Goal: Book appointment/travel/reservation

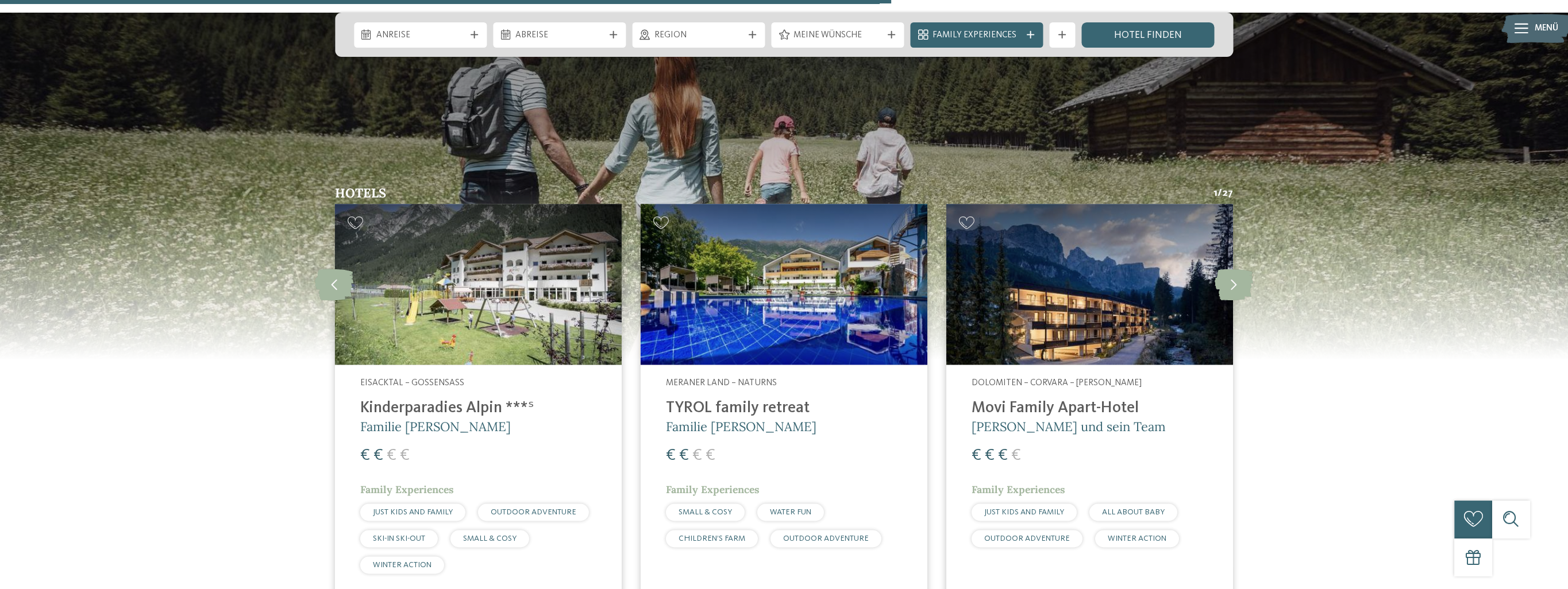
scroll to position [3331, 0]
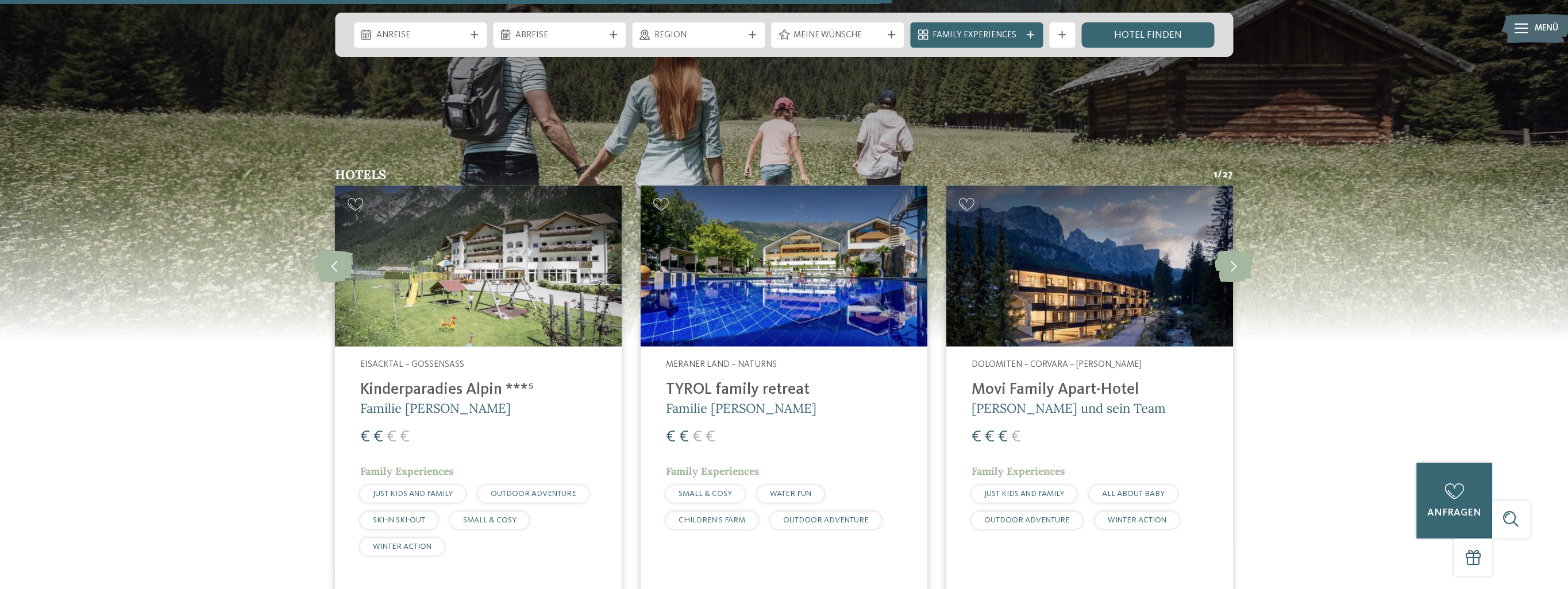
click at [777, 222] on img at bounding box center [784, 266] width 287 height 161
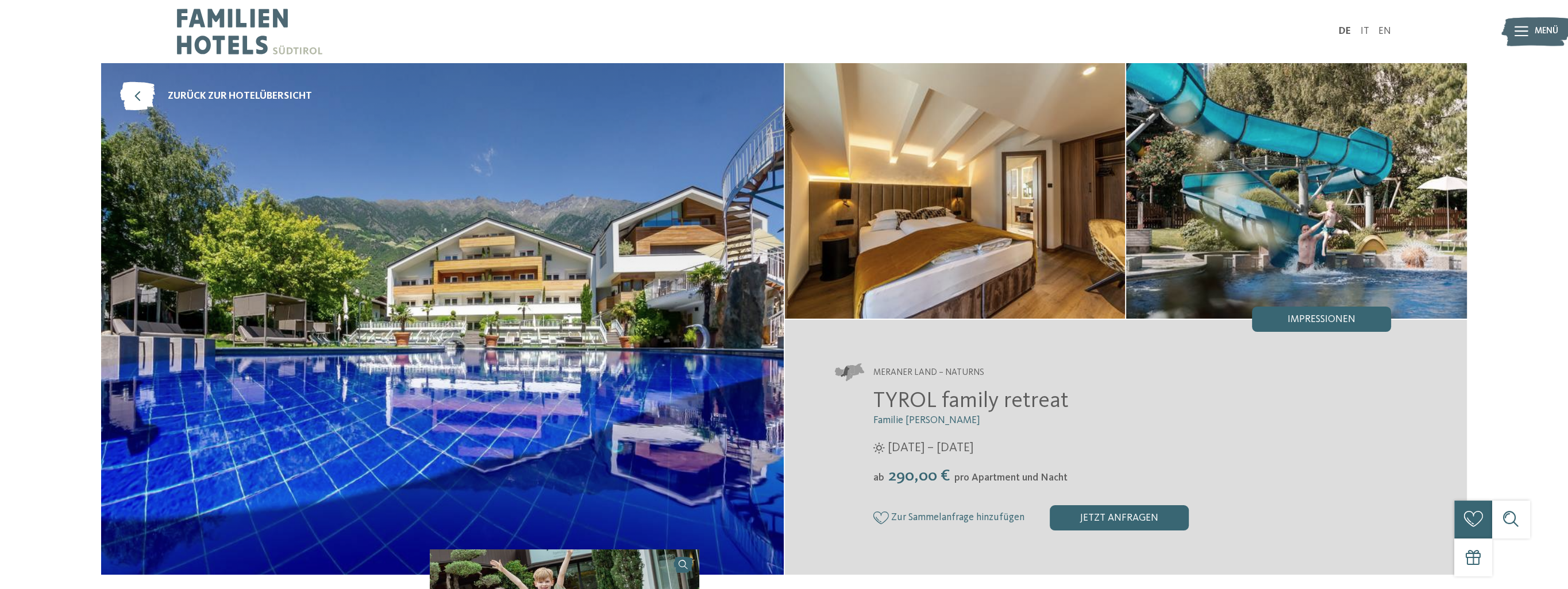
click at [709, 348] on img at bounding box center [442, 319] width 683 height 512
click at [740, 330] on img at bounding box center [442, 319] width 683 height 512
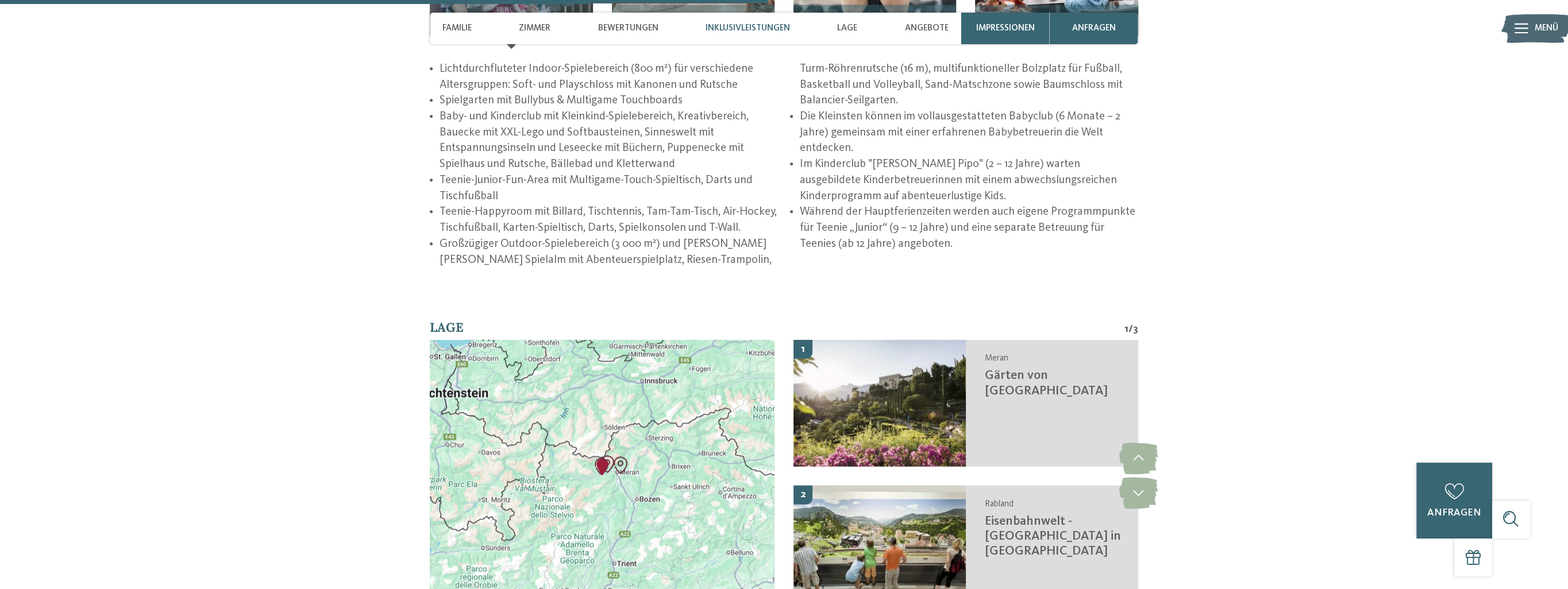
scroll to position [2067, 0]
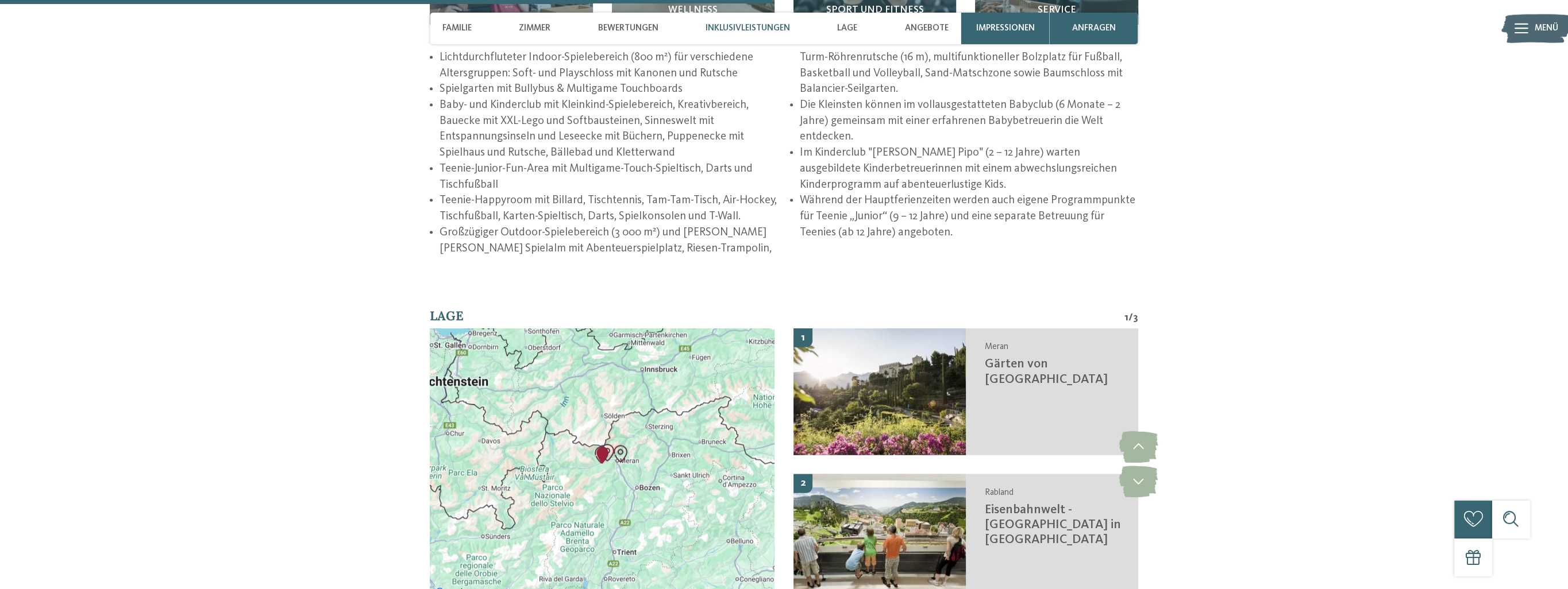
click at [609, 452] on img "Familienwellness Residence Tyrol" at bounding box center [601, 455] width 26 height 26
click at [644, 410] on button "Schließen" at bounding box center [644, 411] width 28 height 28
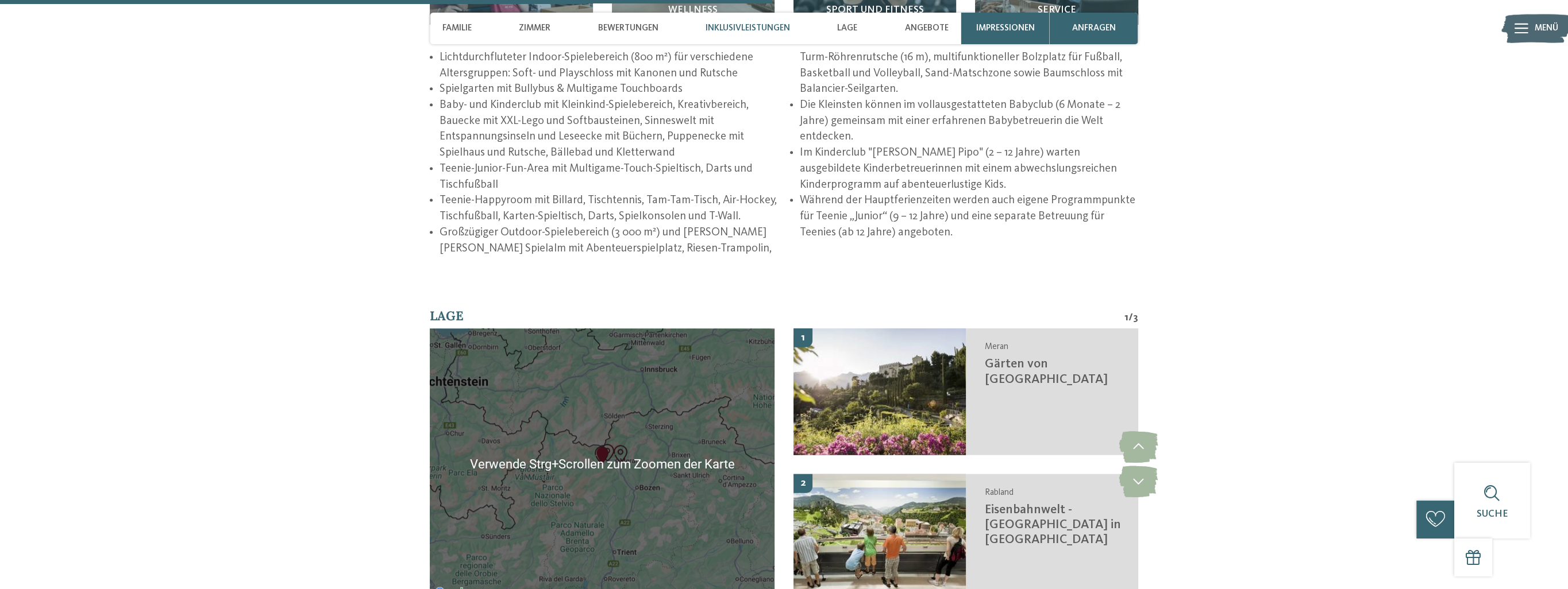
click at [646, 441] on div "Um von einem Element zum anderen zu gelangen, drückst du die Pfeiltasten entspr…" at bounding box center [602, 464] width 345 height 272
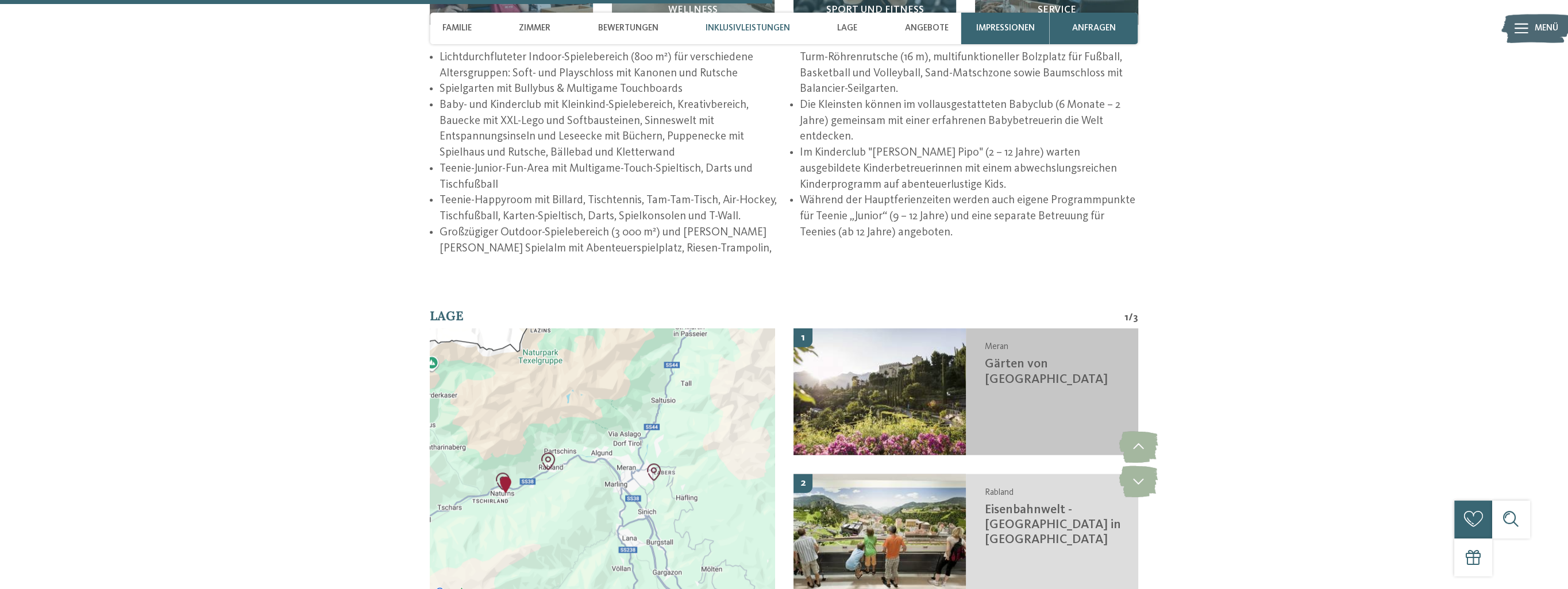
drag, startPoint x: 582, startPoint y: 493, endPoint x: 795, endPoint y: 362, distance: 250.1
click at [795, 362] on div "Wenn du die Karte mit Touch-Gesten bewegen möchtest, musst du sie doppelt antip…" at bounding box center [784, 473] width 709 height 290
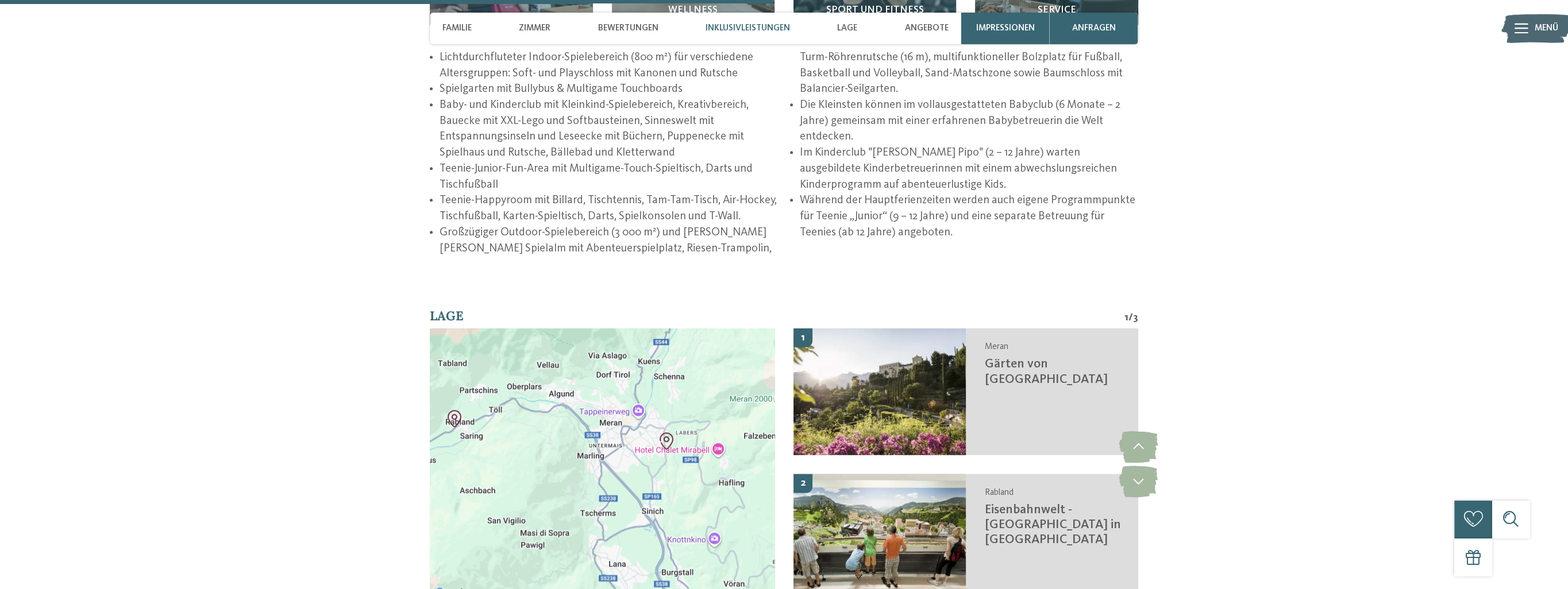
drag, startPoint x: 641, startPoint y: 483, endPoint x: 712, endPoint y: 429, distance: 89.2
click at [712, 429] on div at bounding box center [602, 464] width 345 height 272
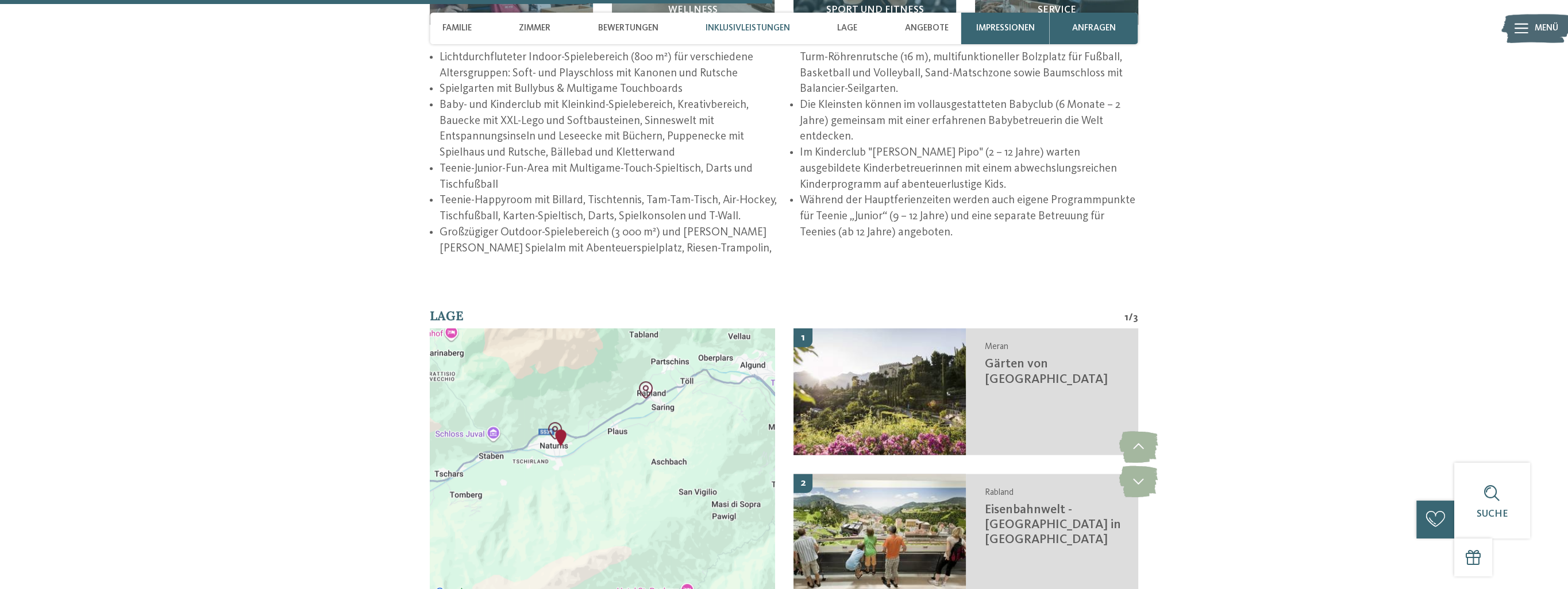
drag, startPoint x: 546, startPoint y: 450, endPoint x: 738, endPoint y: 422, distance: 194.0
click at [738, 422] on div at bounding box center [602, 464] width 345 height 272
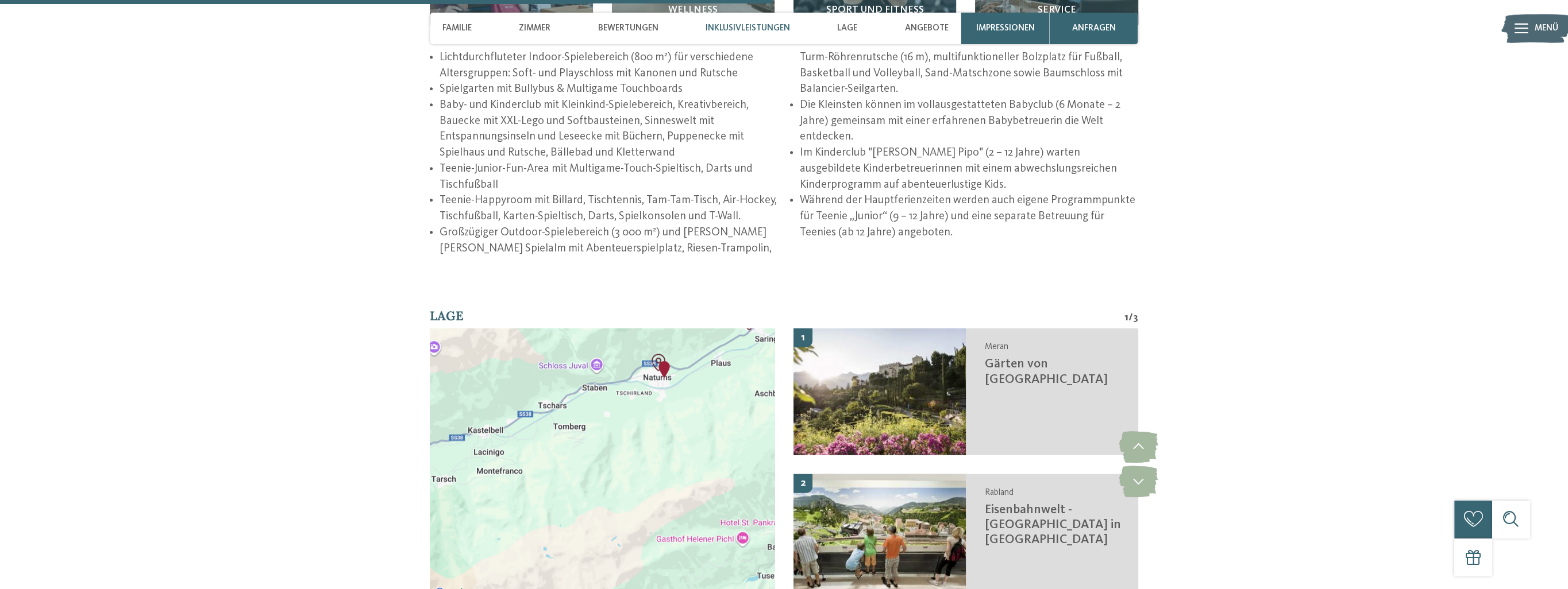
drag, startPoint x: 565, startPoint y: 489, endPoint x: 669, endPoint y: 420, distance: 124.8
click at [669, 420] on div at bounding box center [602, 464] width 345 height 272
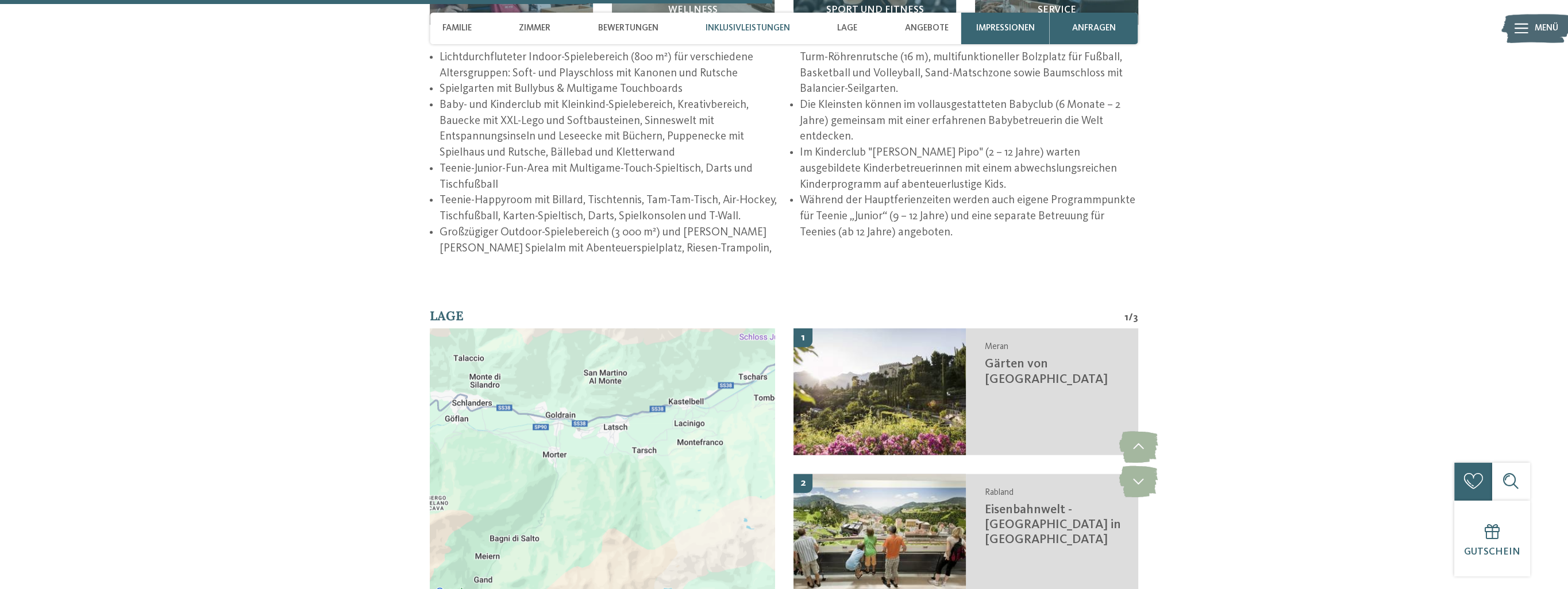
drag, startPoint x: 526, startPoint y: 458, endPoint x: 729, endPoint y: 429, distance: 205.1
click at [729, 429] on div at bounding box center [602, 464] width 345 height 272
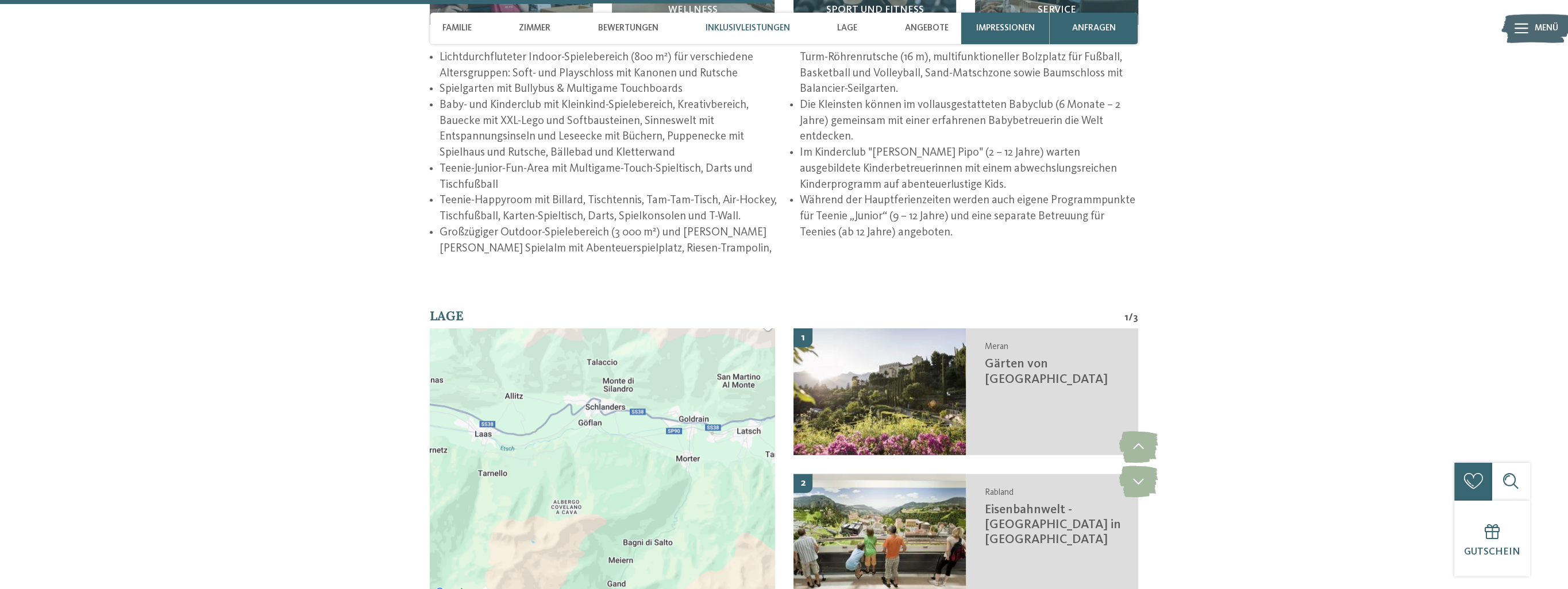
drag, startPoint x: 552, startPoint y: 453, endPoint x: 708, endPoint y: 458, distance: 156.1
click at [708, 458] on div at bounding box center [602, 464] width 345 height 272
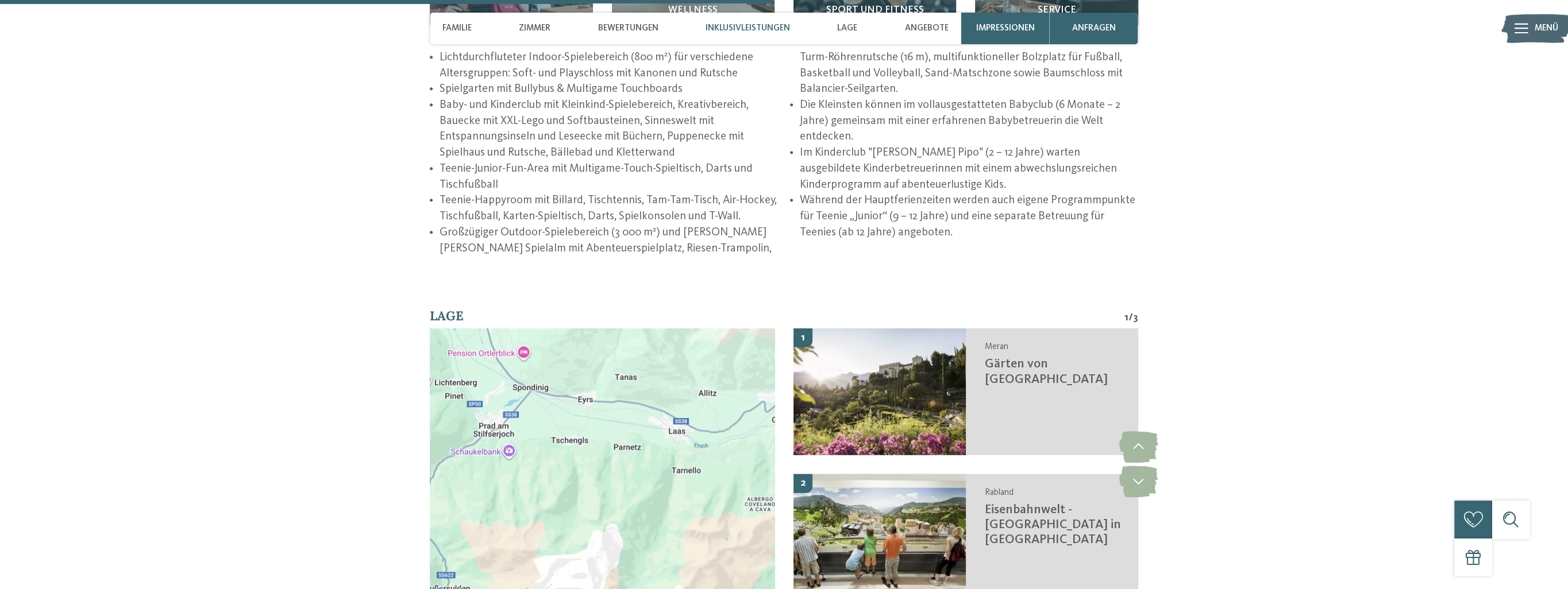
drag, startPoint x: 466, startPoint y: 468, endPoint x: 649, endPoint y: 465, distance: 183.0
click at [649, 465] on div at bounding box center [602, 464] width 345 height 272
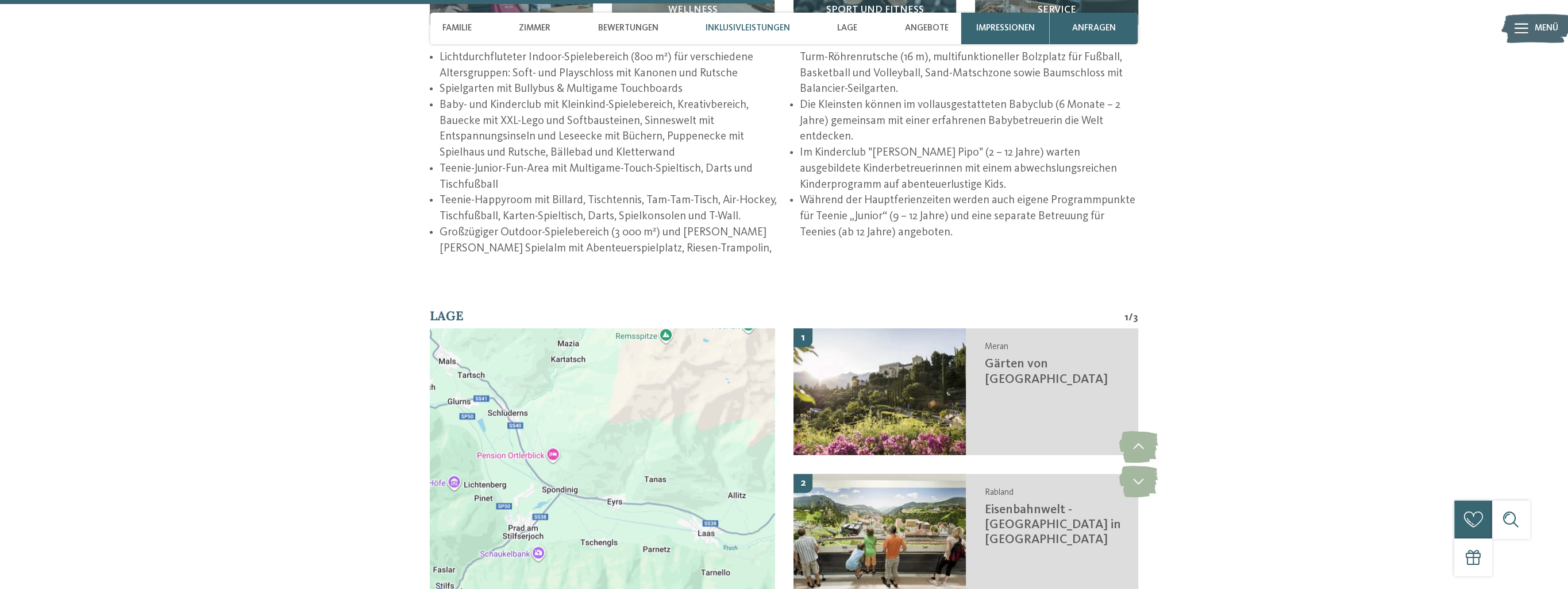
drag, startPoint x: 538, startPoint y: 433, endPoint x: 558, endPoint y: 539, distance: 107.9
click at [558, 539] on div at bounding box center [602, 464] width 345 height 272
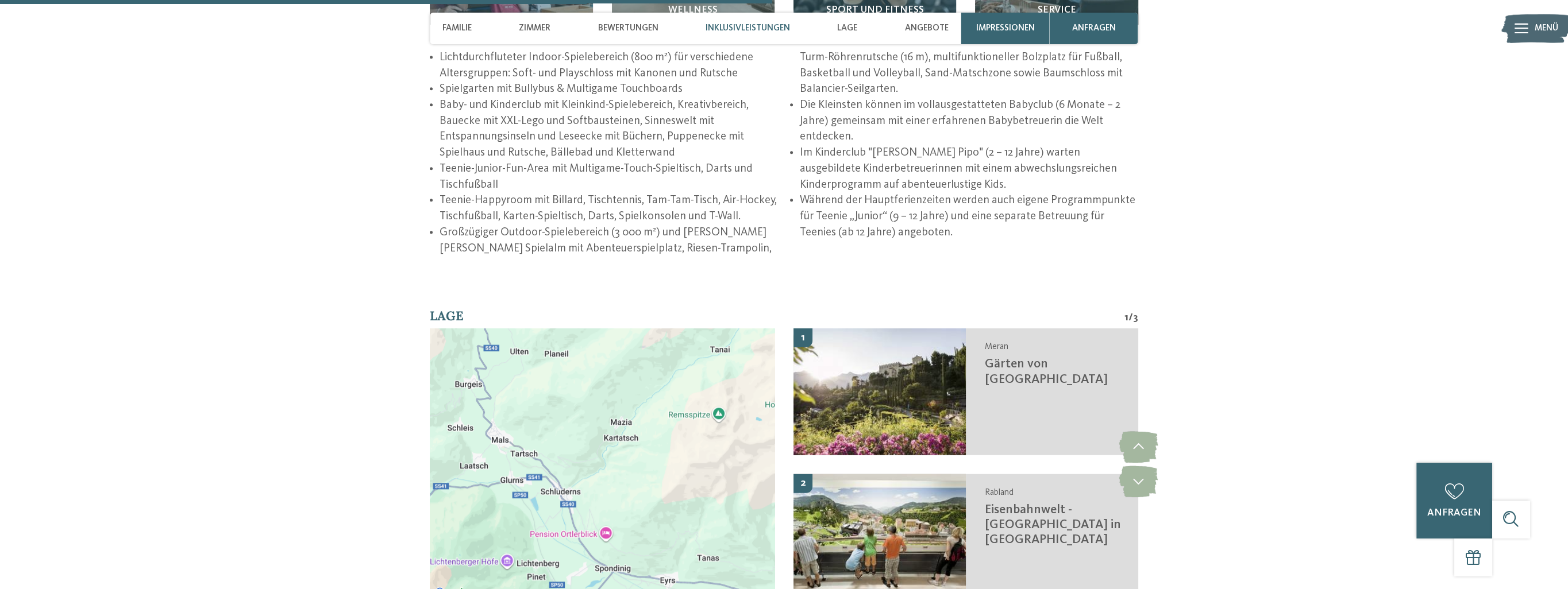
drag, startPoint x: 545, startPoint y: 448, endPoint x: 611, endPoint y: 534, distance: 108.4
click at [611, 534] on div at bounding box center [602, 464] width 345 height 272
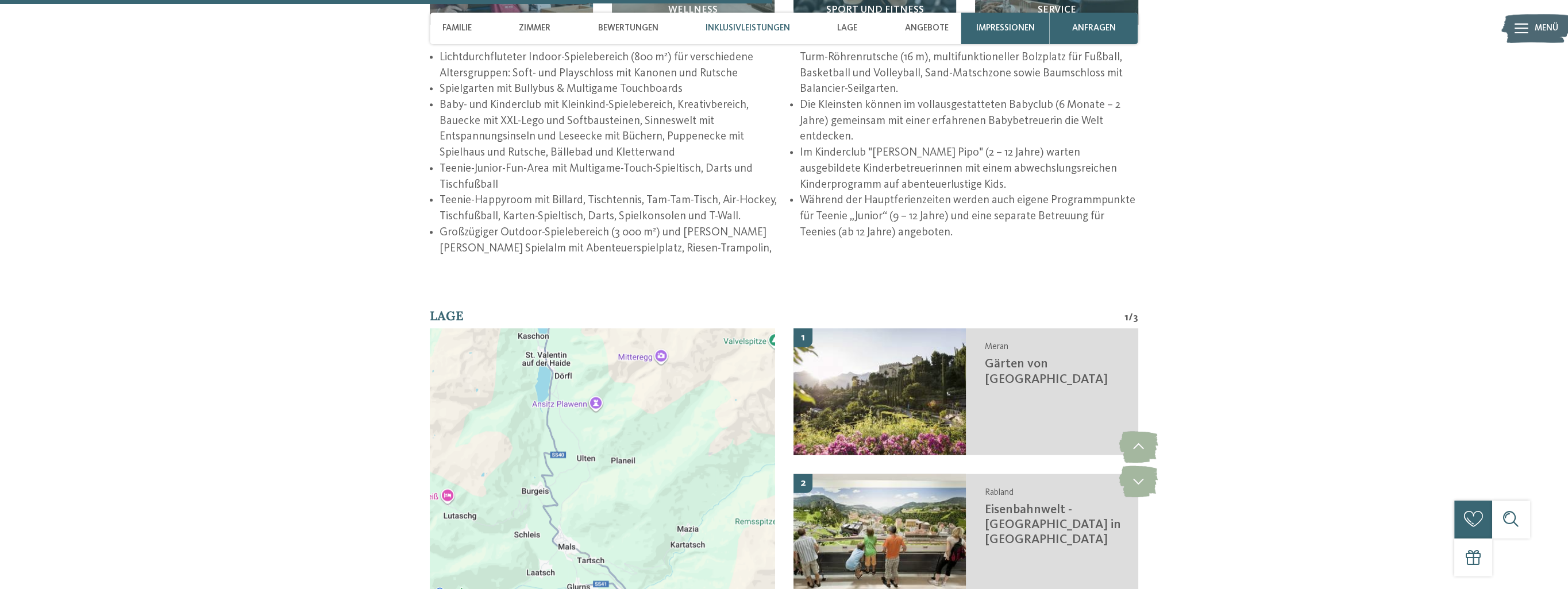
drag, startPoint x: 539, startPoint y: 410, endPoint x: 597, endPoint y: 521, distance: 125.2
click at [597, 521] on div at bounding box center [602, 464] width 345 height 272
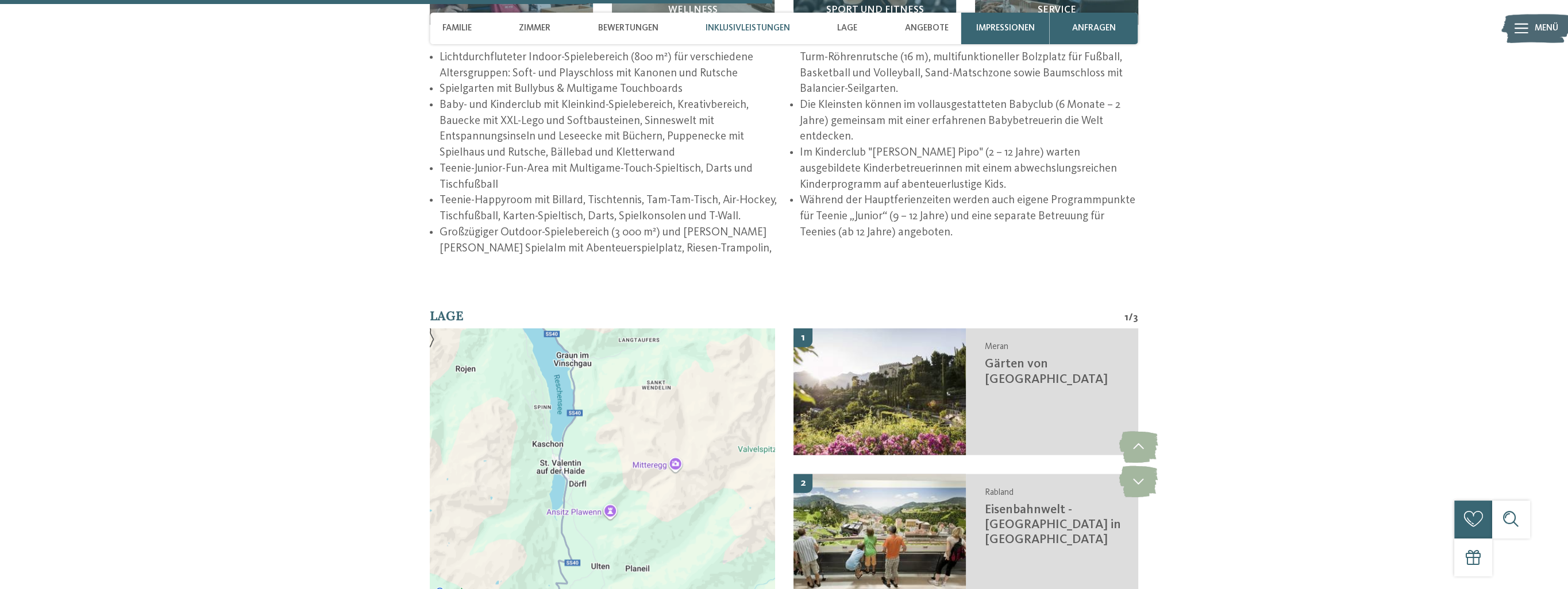
drag, startPoint x: 583, startPoint y: 437, endPoint x: 591, endPoint y: 536, distance: 99.3
click at [591, 536] on div at bounding box center [602, 464] width 345 height 272
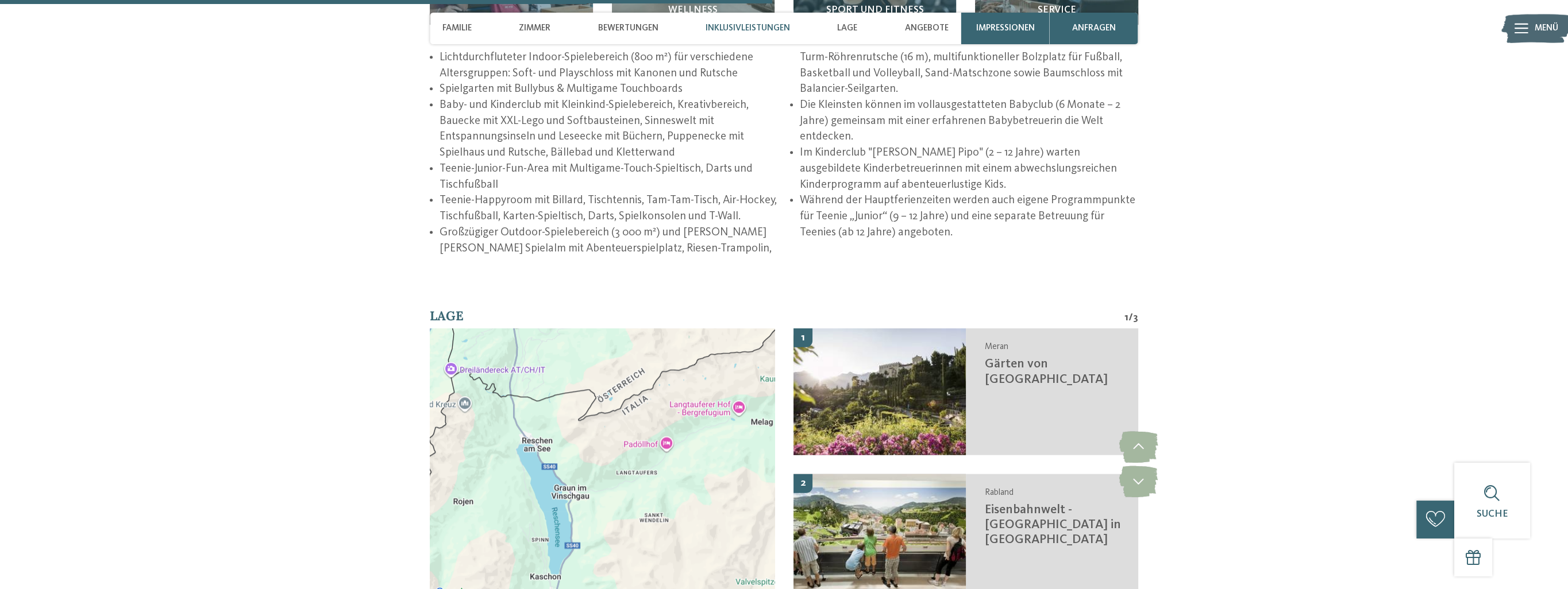
drag, startPoint x: 584, startPoint y: 432, endPoint x: 582, endPoint y: 569, distance: 137.0
click at [582, 569] on div at bounding box center [602, 464] width 345 height 272
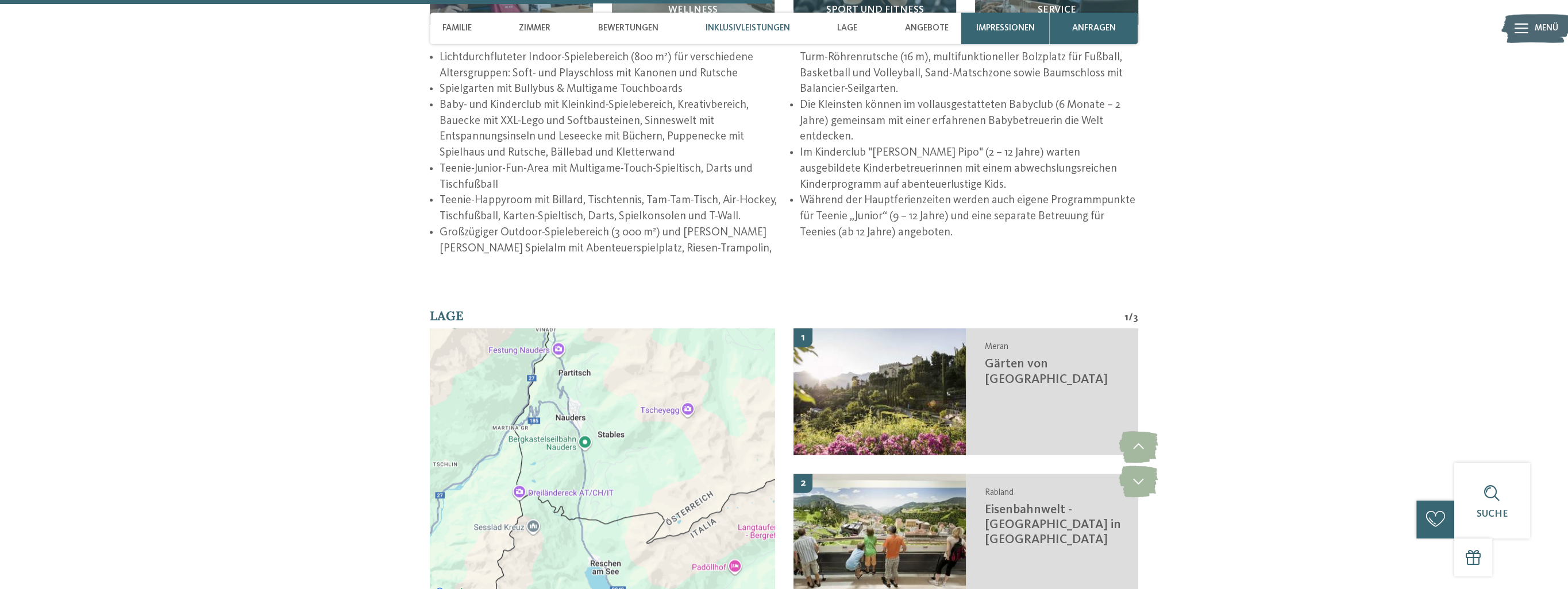
drag, startPoint x: 563, startPoint y: 432, endPoint x: 633, endPoint y: 556, distance: 142.4
click at [633, 556] on div at bounding box center [602, 464] width 345 height 272
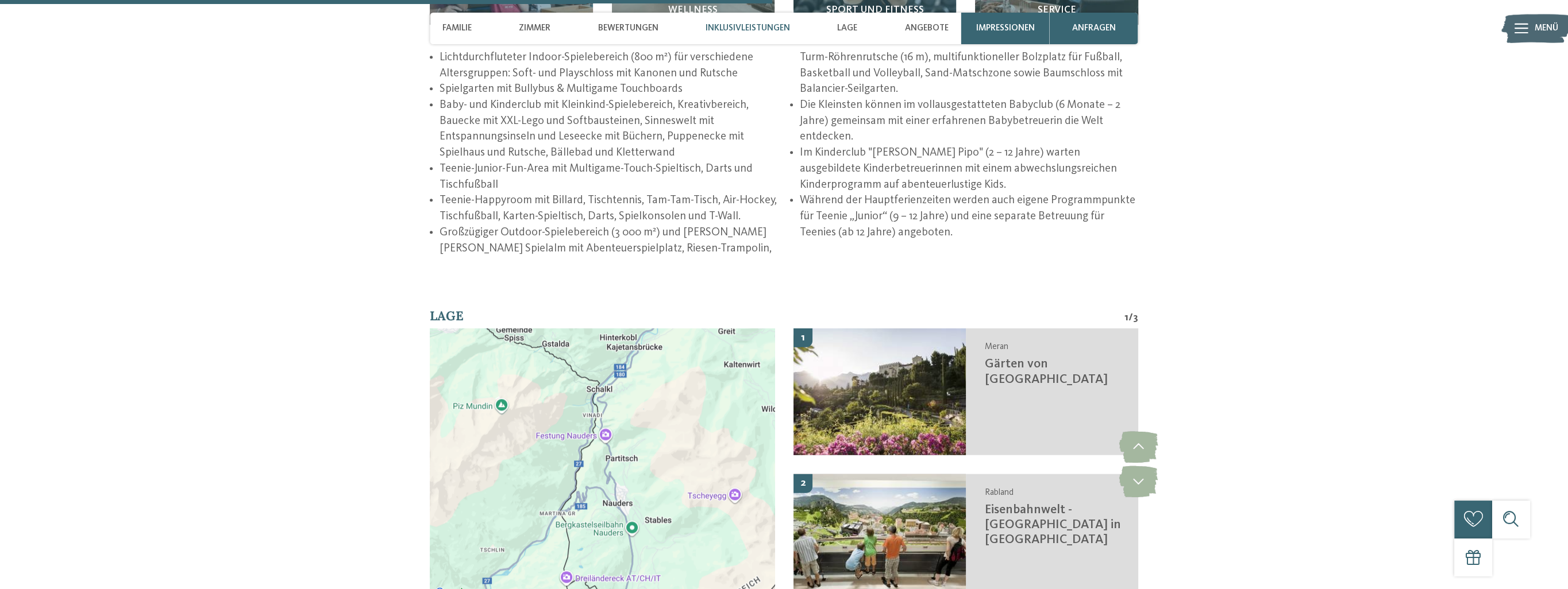
drag, startPoint x: 567, startPoint y: 451, endPoint x: 615, endPoint y: 537, distance: 98.5
click at [615, 537] on div at bounding box center [602, 464] width 345 height 272
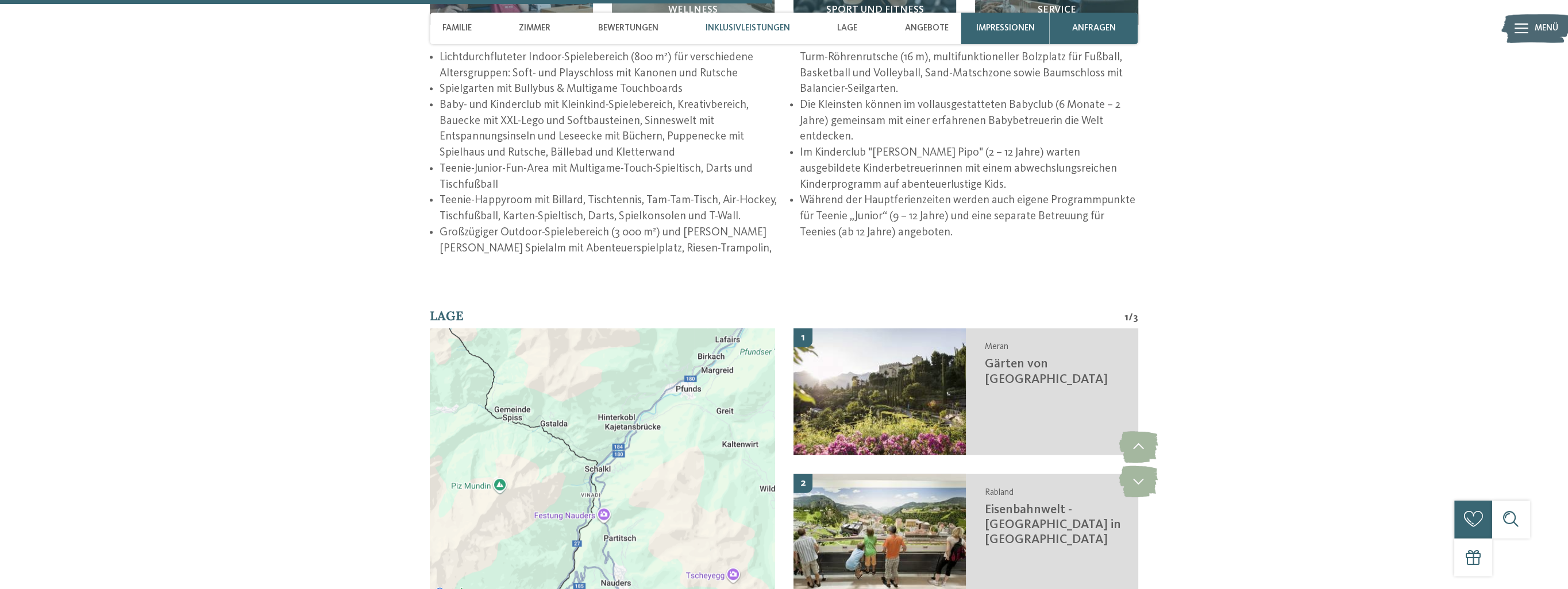
drag, startPoint x: 611, startPoint y: 452, endPoint x: 607, endPoint y: 512, distance: 60.1
click at [610, 533] on div at bounding box center [602, 464] width 345 height 272
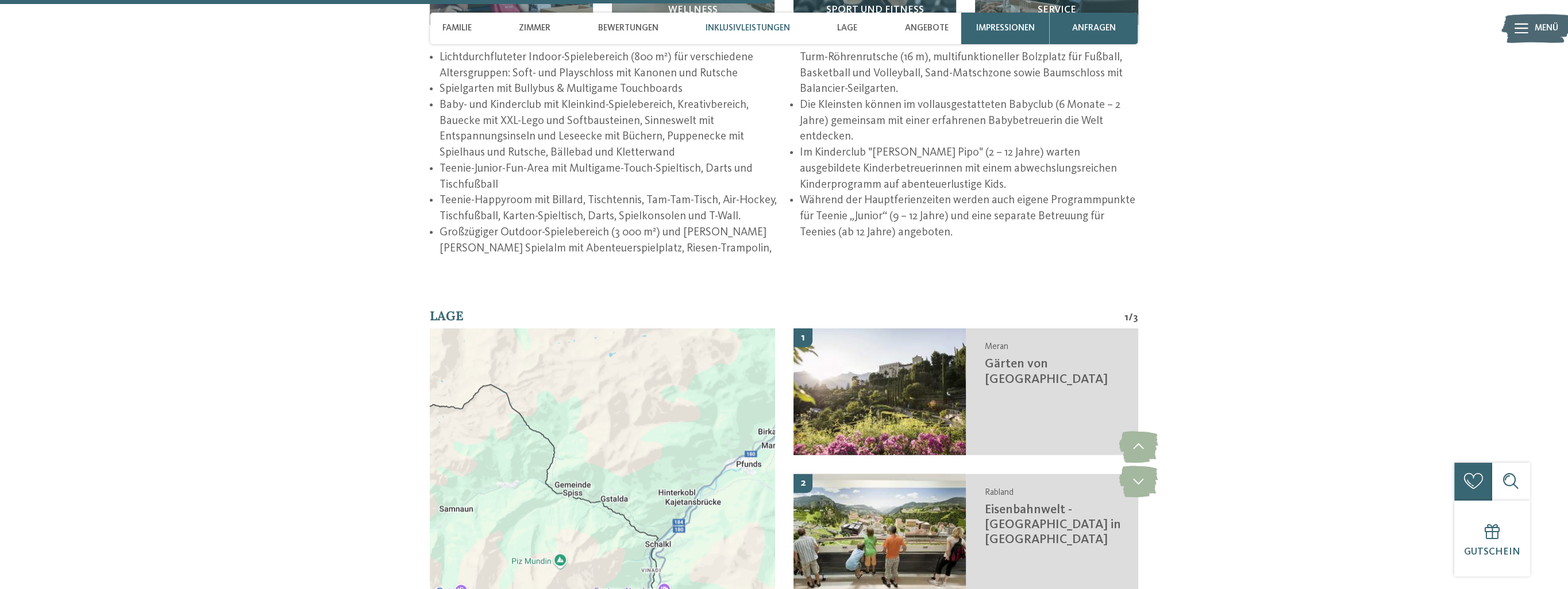
drag, startPoint x: 596, startPoint y: 470, endPoint x: 664, endPoint y: 541, distance: 98.3
click at [671, 555] on div at bounding box center [602, 464] width 345 height 272
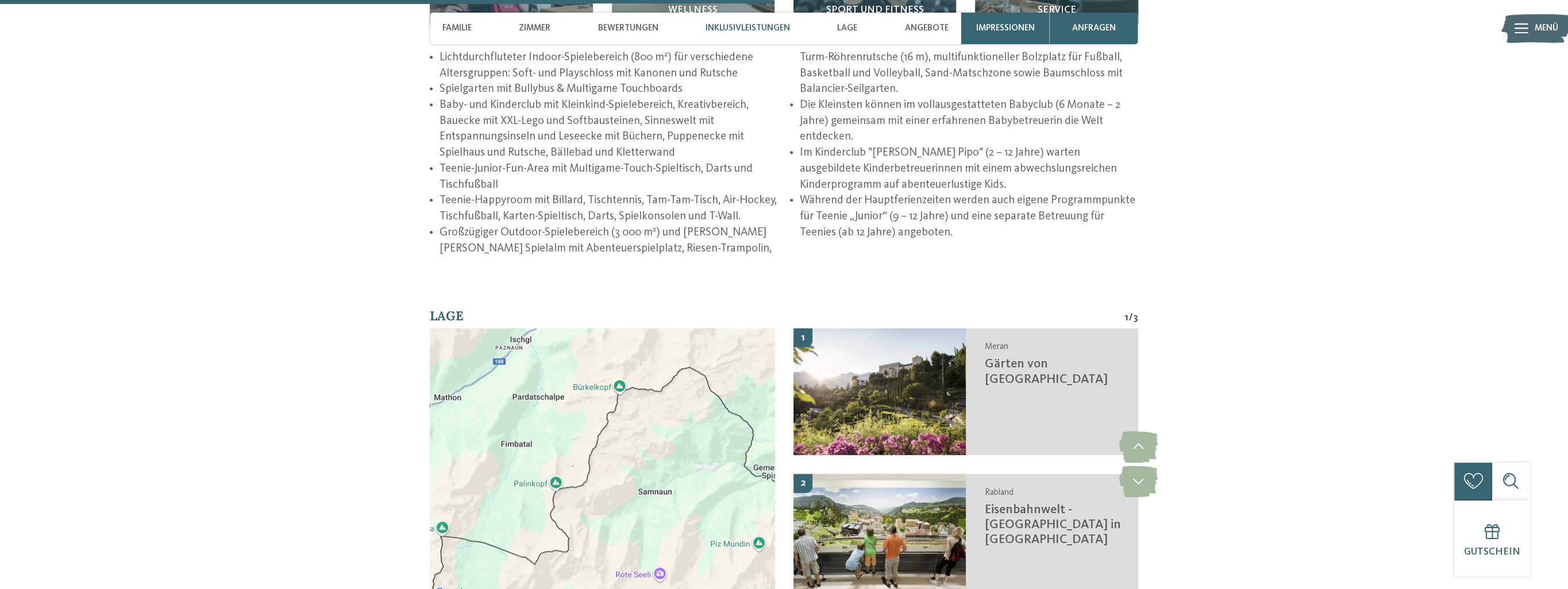
drag, startPoint x: 517, startPoint y: 435, endPoint x: 702, endPoint y: 412, distance: 186.4
click at [702, 412] on div at bounding box center [602, 464] width 345 height 272
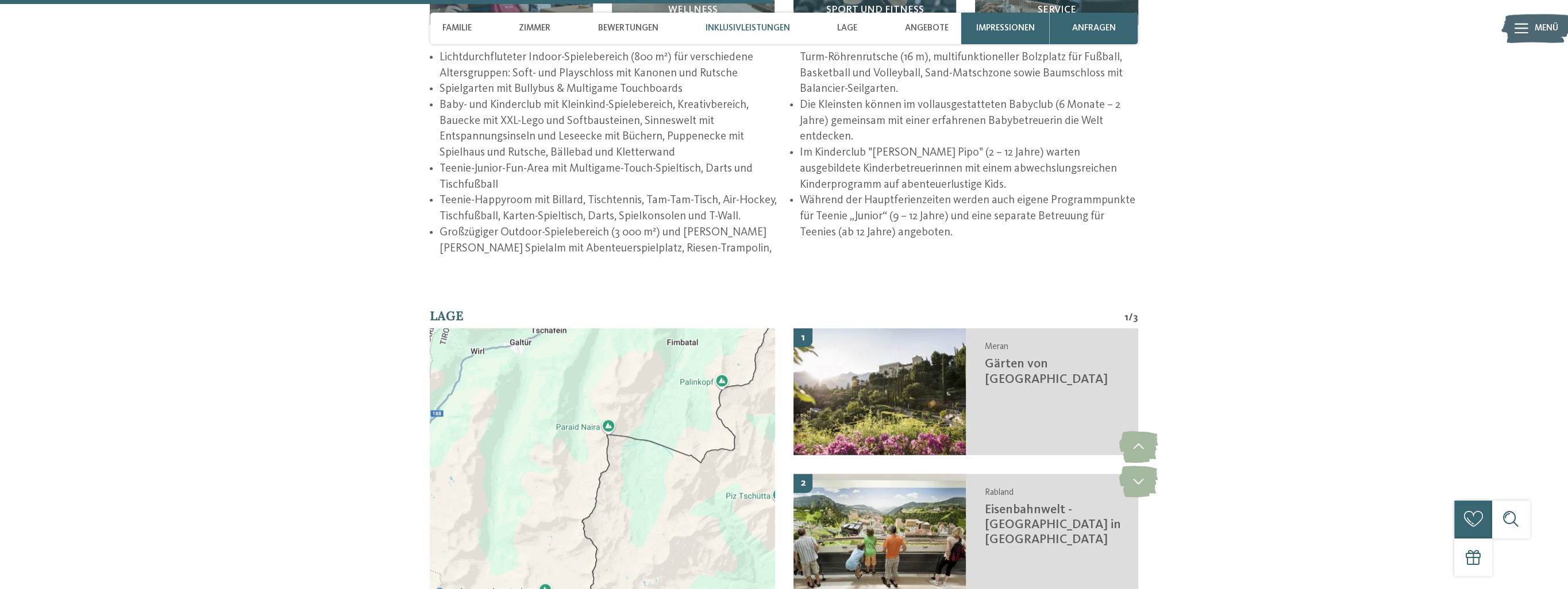
drag, startPoint x: 570, startPoint y: 497, endPoint x: 736, endPoint y: 393, distance: 195.9
click at [736, 393] on div at bounding box center [602, 464] width 345 height 272
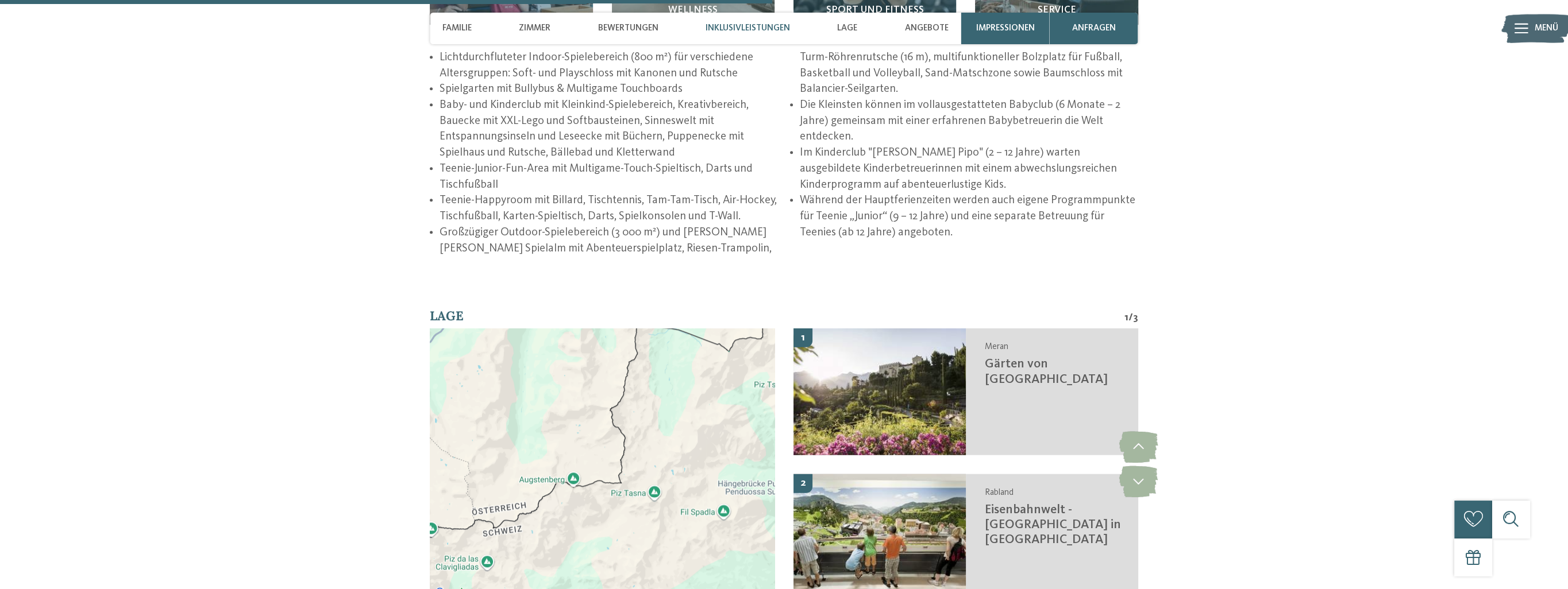
drag, startPoint x: 630, startPoint y: 484, endPoint x: 656, endPoint y: 372, distance: 115.0
click at [656, 372] on div at bounding box center [602, 464] width 345 height 272
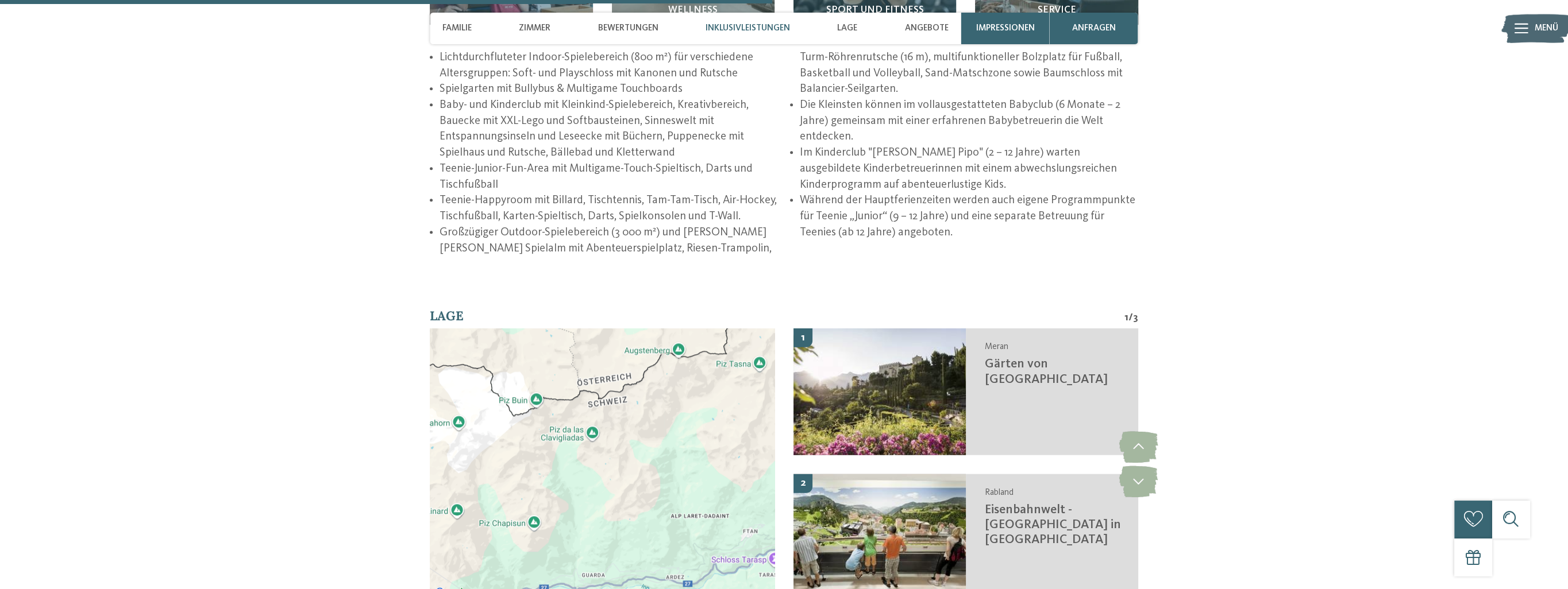
drag, startPoint x: 583, startPoint y: 542, endPoint x: 690, endPoint y: 410, distance: 169.9
click at [690, 410] on div at bounding box center [602, 464] width 345 height 272
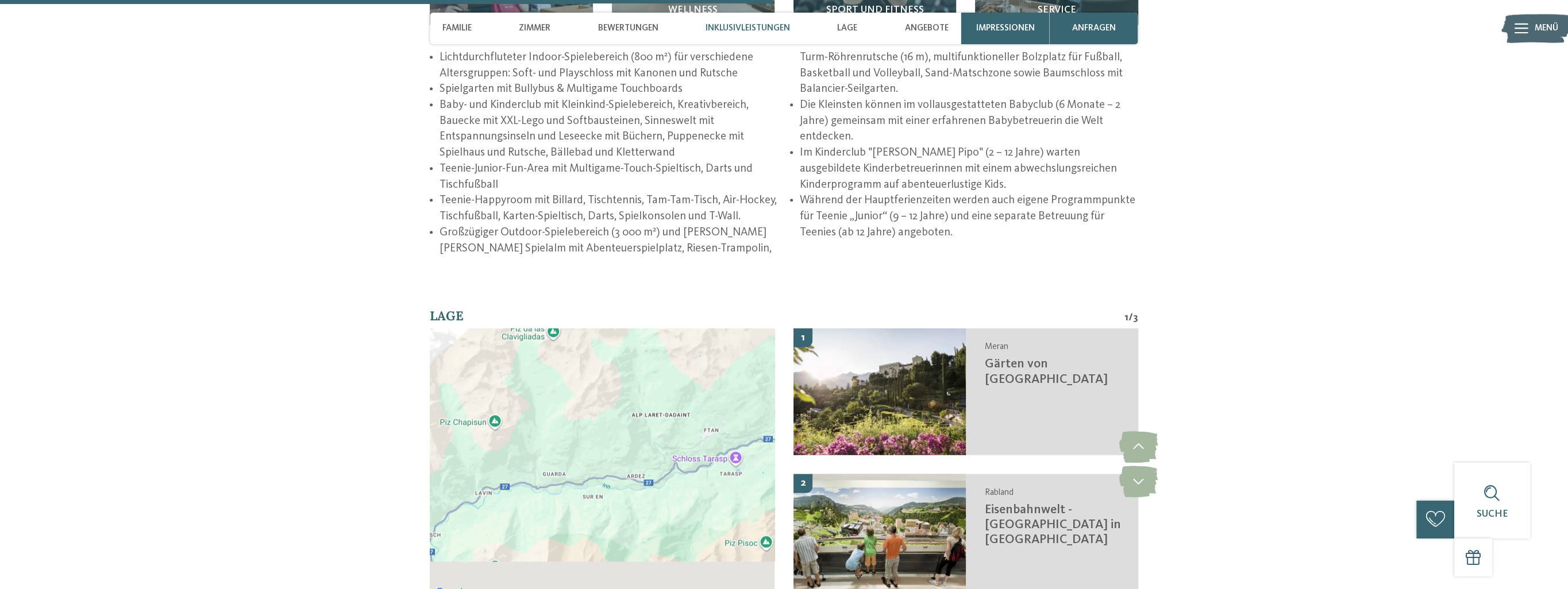
drag, startPoint x: 682, startPoint y: 417, endPoint x: 638, endPoint y: 307, distance: 118.5
click at [639, 308] on section "Lage 1 / 3 Wenn du die Karte mit Touch-Gesten bewegen möchtest, musst du sie do…" at bounding box center [784, 463] width 860 height 312
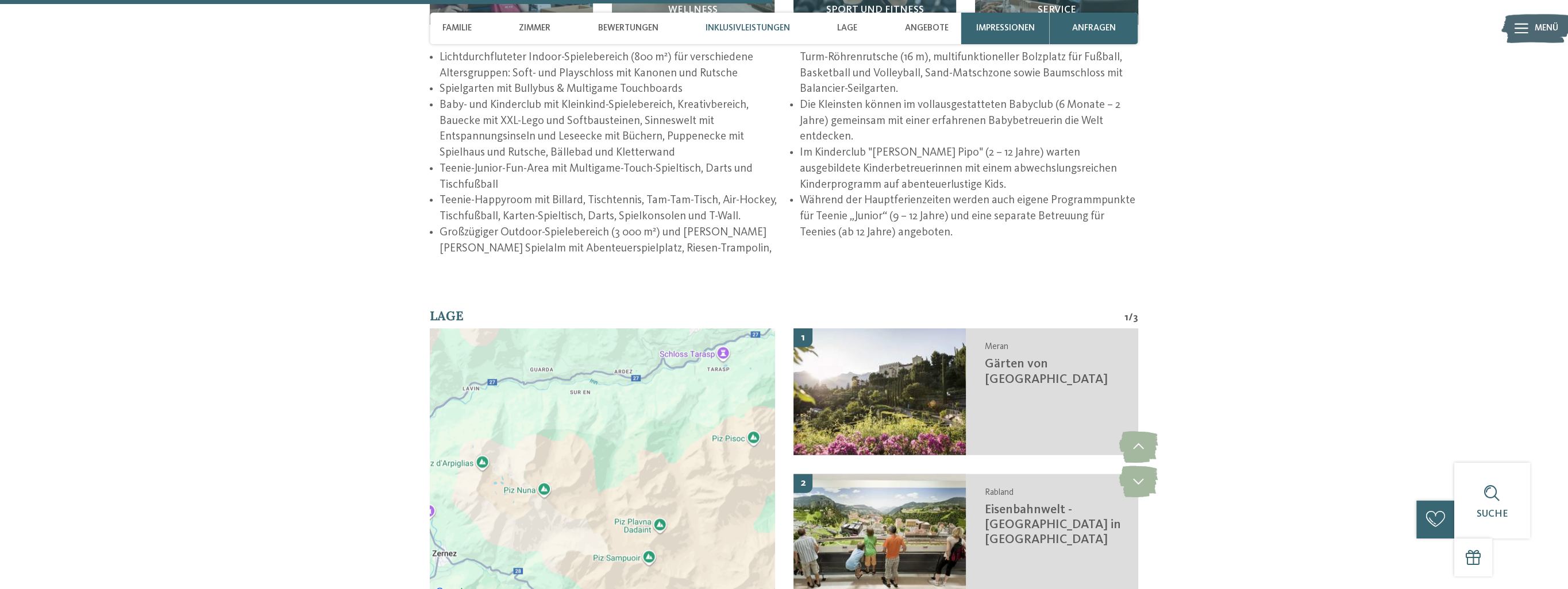
drag, startPoint x: 642, startPoint y: 537, endPoint x: 639, endPoint y: 434, distance: 103.0
click at [639, 434] on div at bounding box center [602, 464] width 345 height 272
